Goal: Task Accomplishment & Management: Use online tool/utility

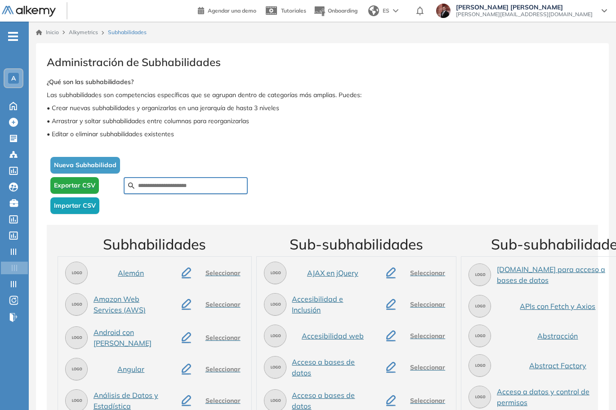
click at [16, 35] on span "-" at bounding box center [13, 35] width 10 height 7
click at [12, 39] on span "-" at bounding box center [13, 35] width 10 height 7
click at [15, 34] on span "-" at bounding box center [13, 35] width 10 height 7
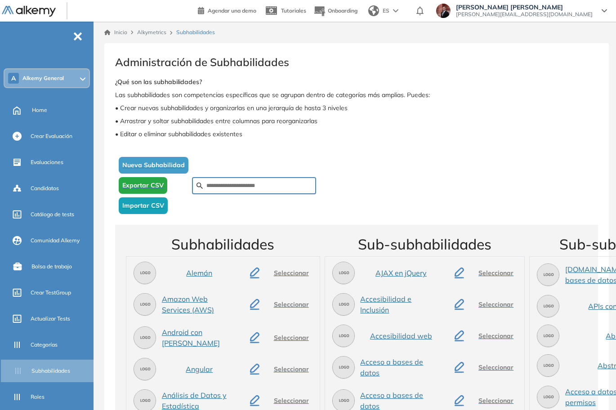
drag, startPoint x: 54, startPoint y: 320, endPoint x: 619, endPoint y: 118, distance: 599.1
click at [54, 319] on span "Actualizar Tests" at bounding box center [51, 319] width 40 height 8
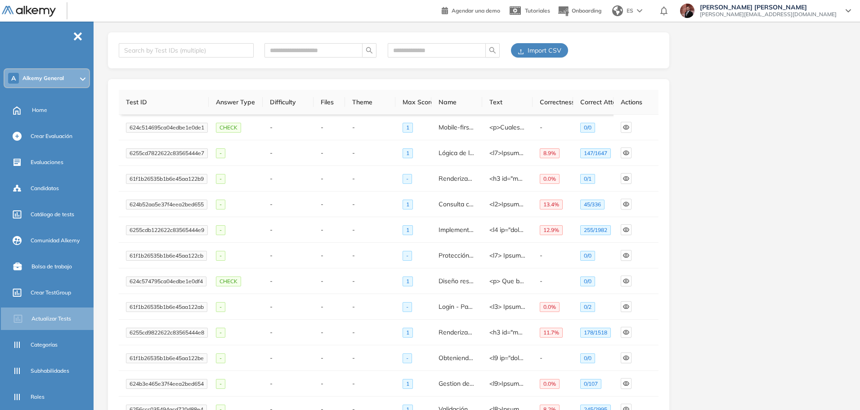
click at [550, 53] on span "Import CSV" at bounding box center [544, 50] width 34 height 10
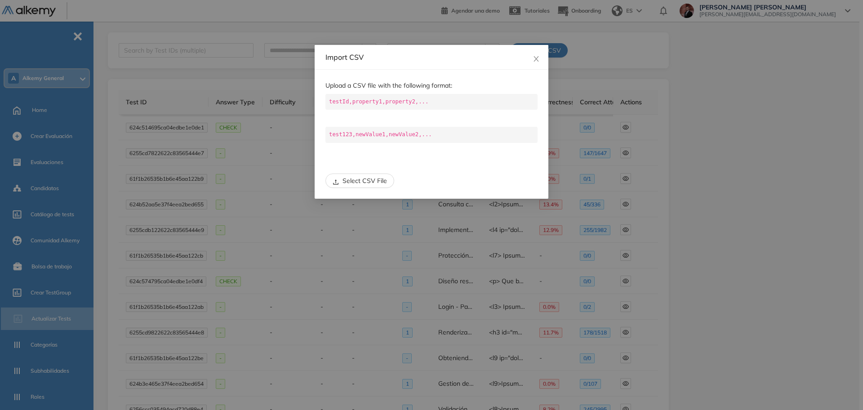
click at [360, 186] on button "Select CSV File" at bounding box center [360, 181] width 69 height 14
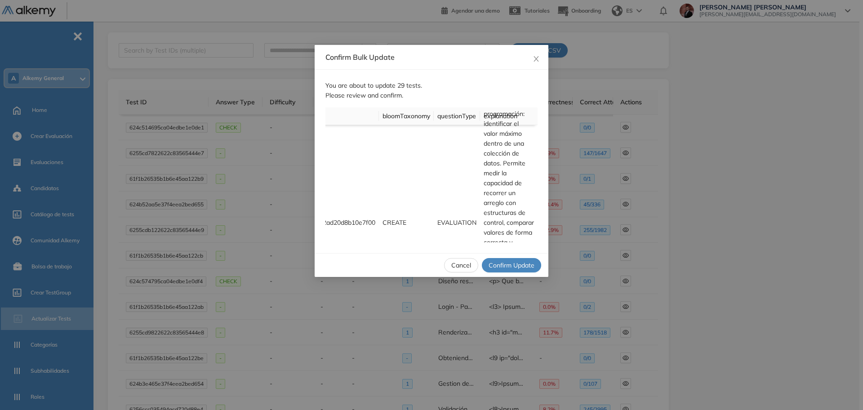
scroll to position [1017, 8559]
click at [530, 263] on span "Confirm Update" at bounding box center [512, 265] width 46 height 10
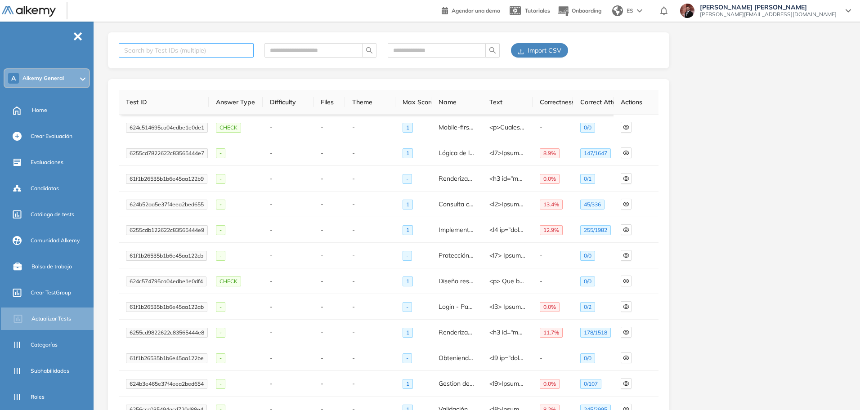
click at [165, 51] on div at bounding box center [181, 50] width 121 height 11
paste input "**********"
type input "**********"
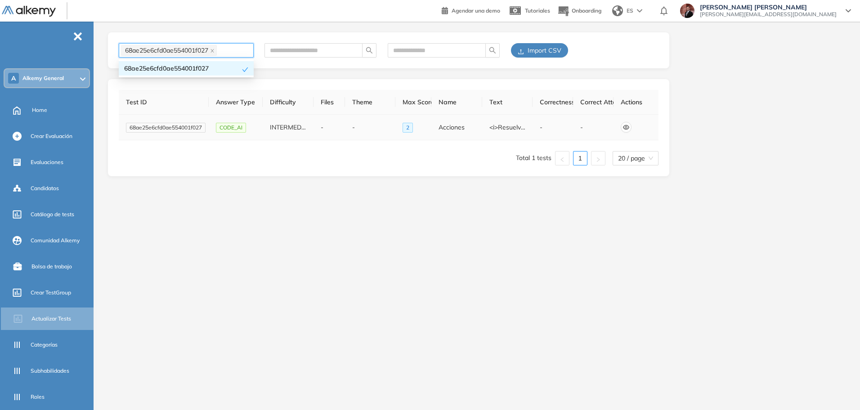
click at [619, 125] on icon "eye" at bounding box center [626, 127] width 6 height 6
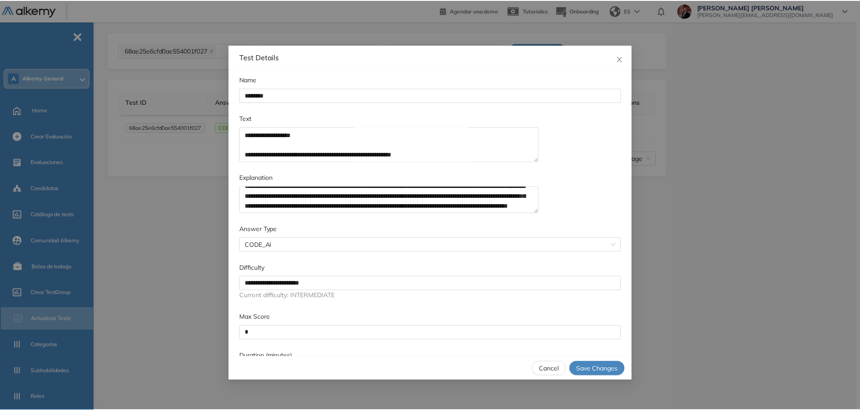
scroll to position [82, 0]
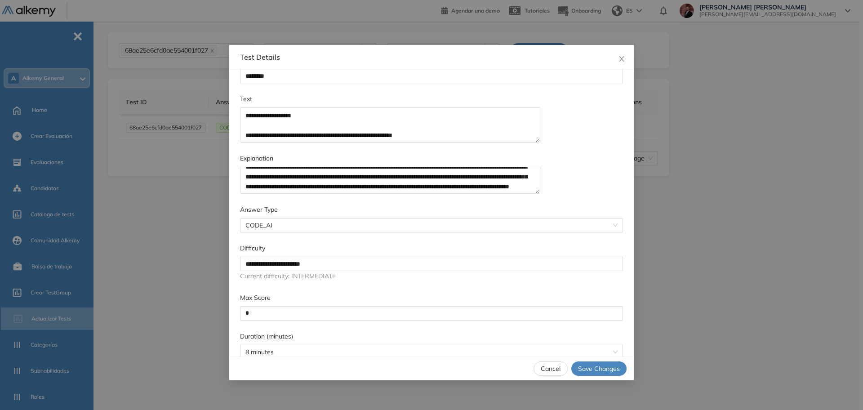
click at [548, 369] on span "Cancel" at bounding box center [551, 369] width 20 height 10
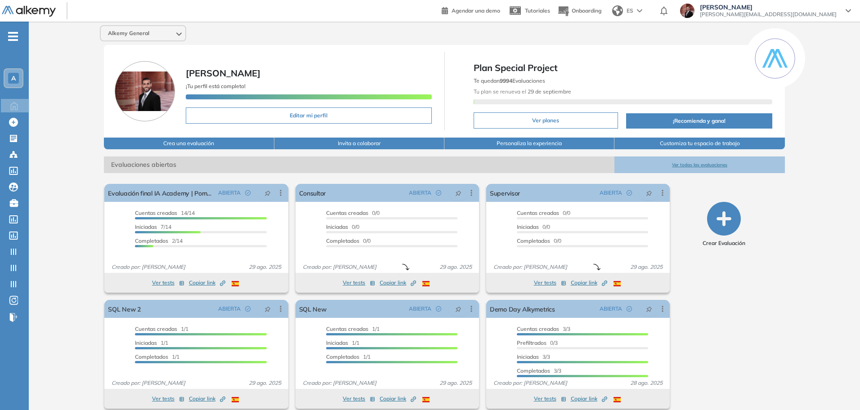
click at [13, 37] on icon "-" at bounding box center [13, 37] width 10 height 2
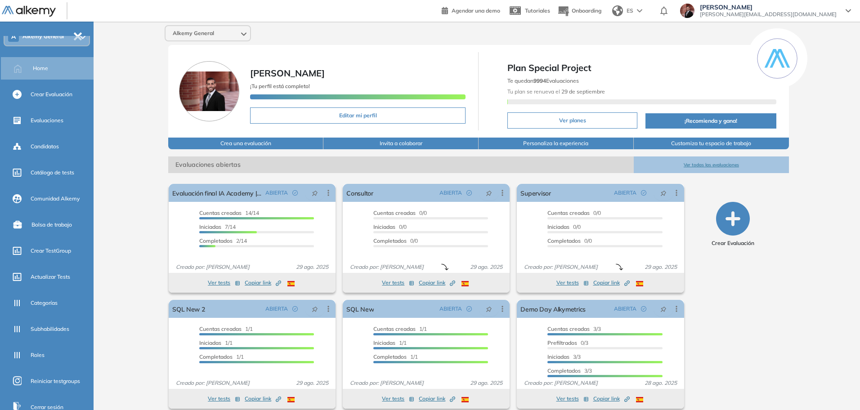
scroll to position [89, 0]
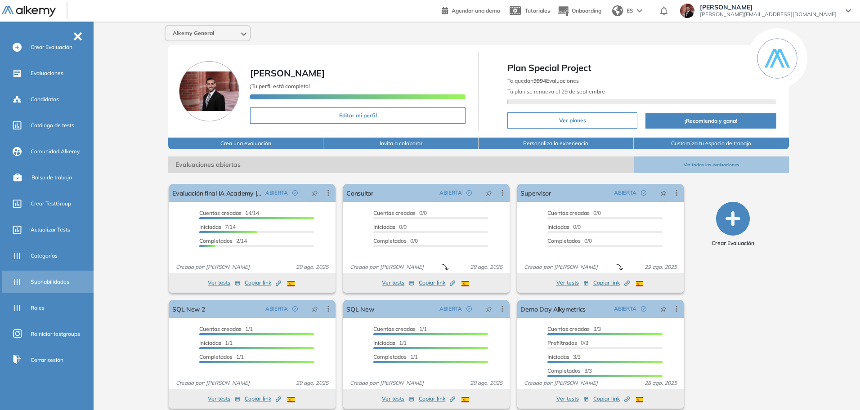
click at [59, 275] on div "Subhabilidades" at bounding box center [61, 281] width 61 height 15
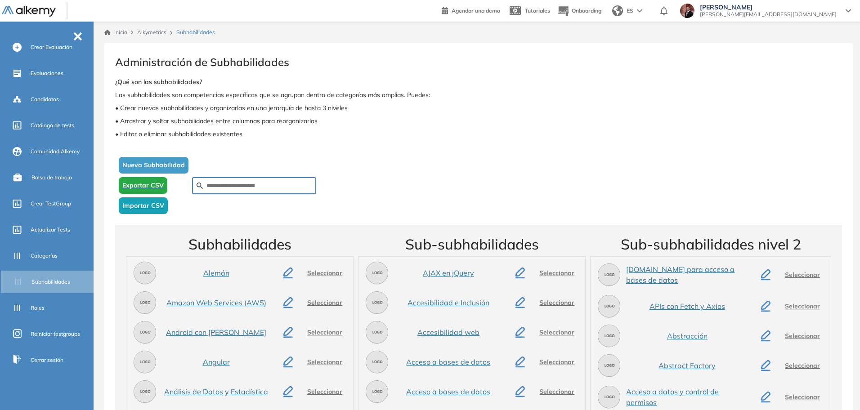
click at [163, 162] on span "Nueva Subhabilidad" at bounding box center [153, 165] width 62 height 9
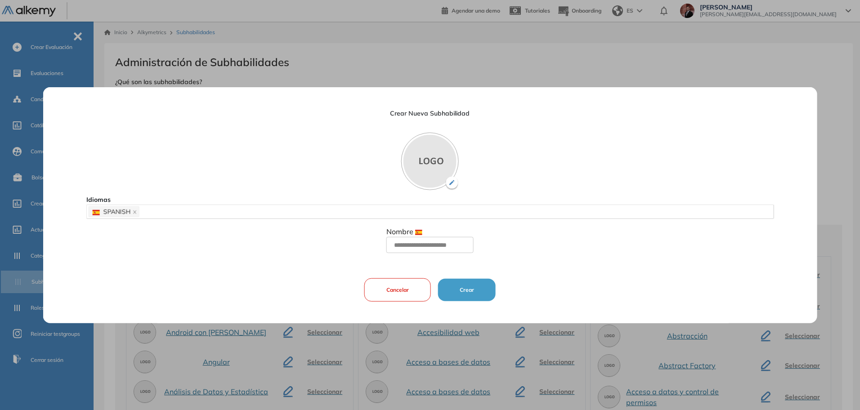
click at [387, 288] on button "Cancelar" at bounding box center [397, 289] width 67 height 23
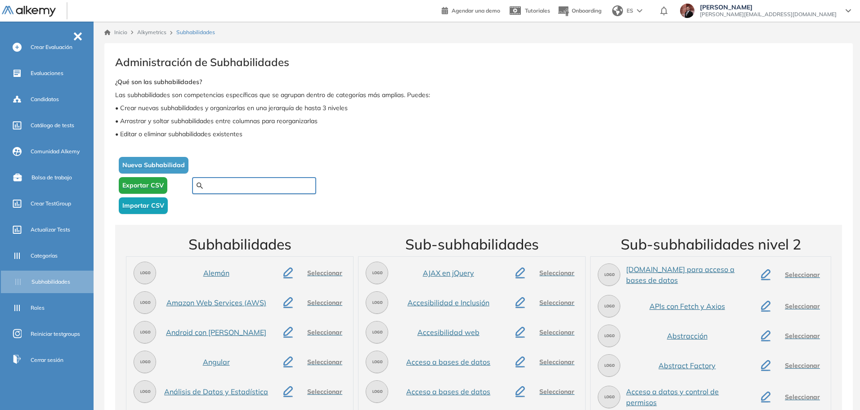
click at [235, 185] on input "text" at bounding box center [258, 186] width 105 height 8
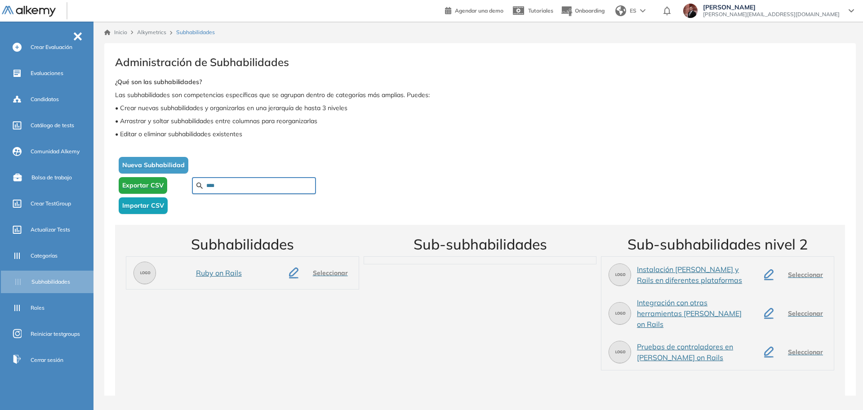
type input "****"
click at [144, 209] on span "Importar CSV" at bounding box center [143, 205] width 42 height 9
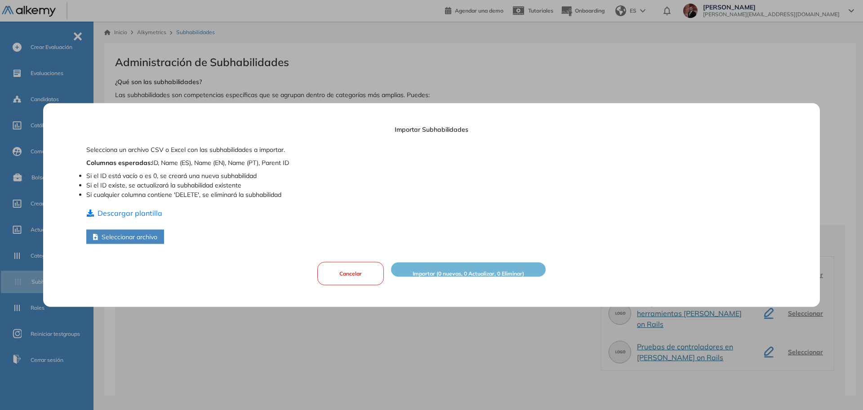
click at [147, 236] on button "Seleccionar archivo" at bounding box center [125, 237] width 78 height 14
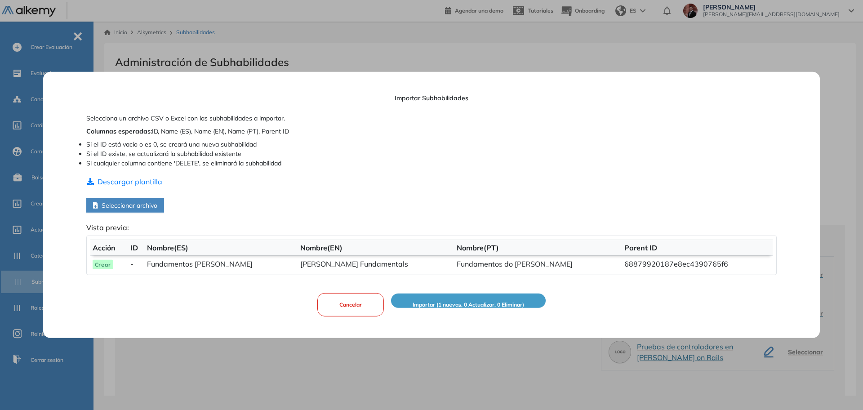
click at [488, 304] on span "Importar (1 nuevas, 0 Actualizar, 0 Eliminar)" at bounding box center [469, 305] width 112 height 9
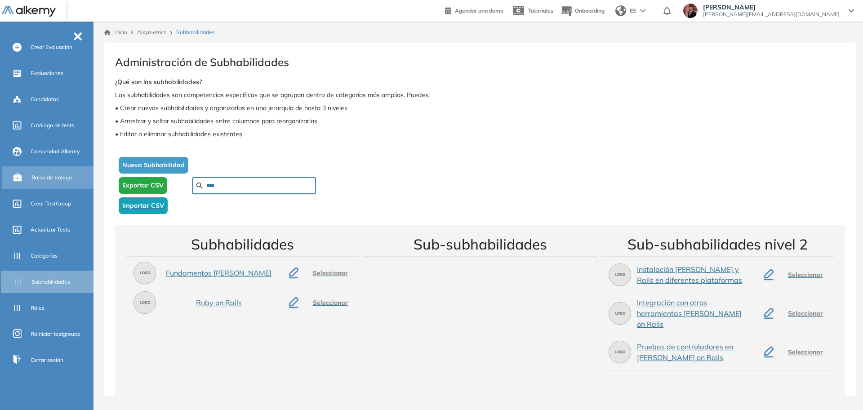
drag, startPoint x: 227, startPoint y: 188, endPoint x: 80, endPoint y: 171, distance: 148.0
click at [64, 166] on div "General Training Alkemy Perfil Todos los espacios A Alkemy General Home Alkymet…" at bounding box center [431, 205] width 863 height 410
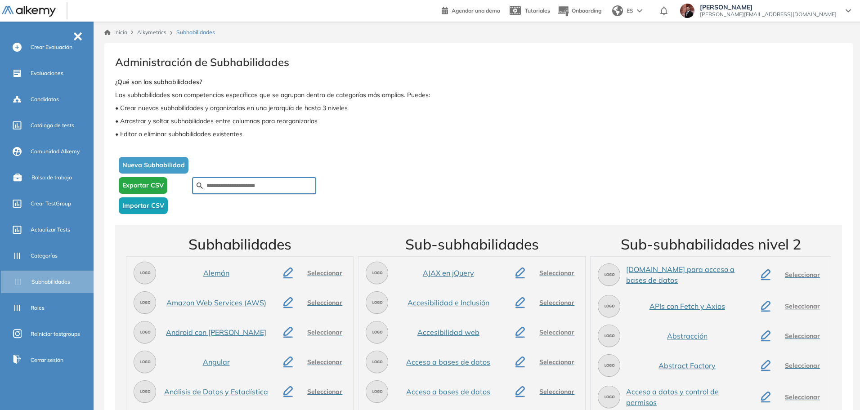
click at [144, 203] on span "Importar CSV" at bounding box center [143, 205] width 42 height 9
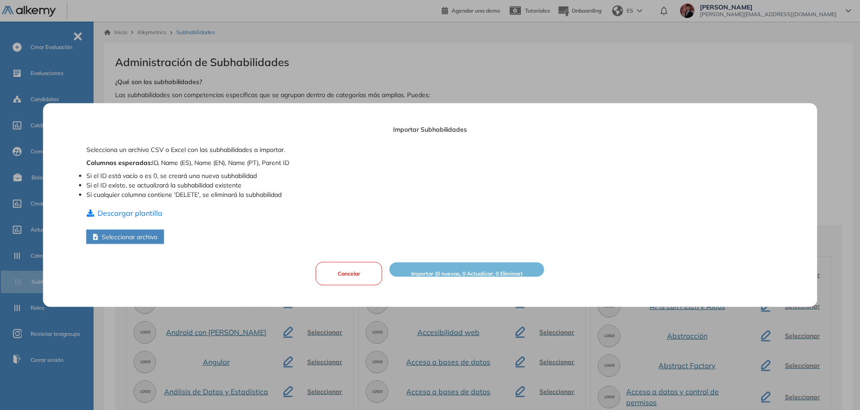
click at [145, 239] on button "Seleccionar archivo" at bounding box center [125, 237] width 78 height 14
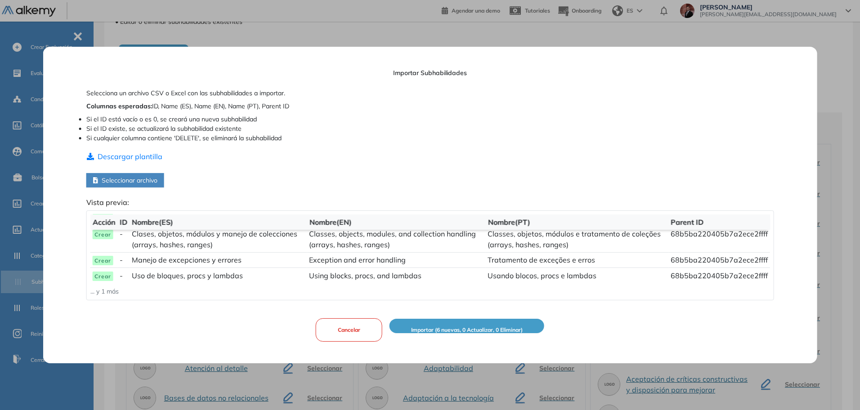
scroll to position [36, 0]
click at [479, 327] on span "Importar (6 nuevas, 0 Actualizar, 0 Eliminar)" at bounding box center [467, 330] width 112 height 9
